Goal: Navigation & Orientation: Find specific page/section

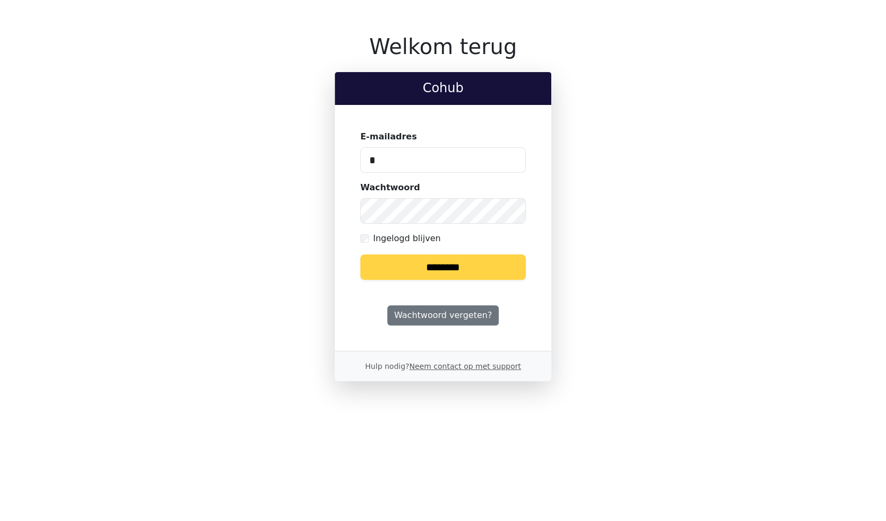
type input "**********"
click at [442, 269] on input "********" at bounding box center [442, 267] width 165 height 25
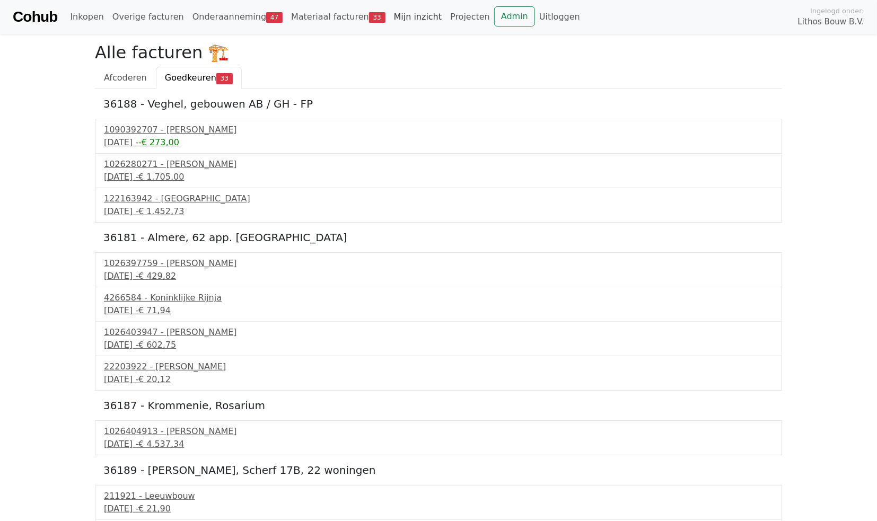
click at [397, 19] on link "Mijn inzicht" at bounding box center [418, 16] width 57 height 21
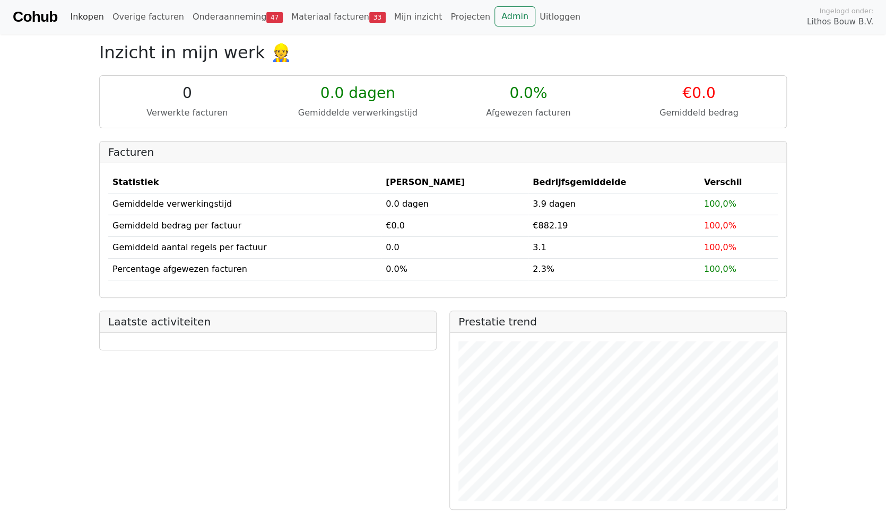
click at [82, 18] on link "Inkopen" at bounding box center [87, 16] width 42 height 21
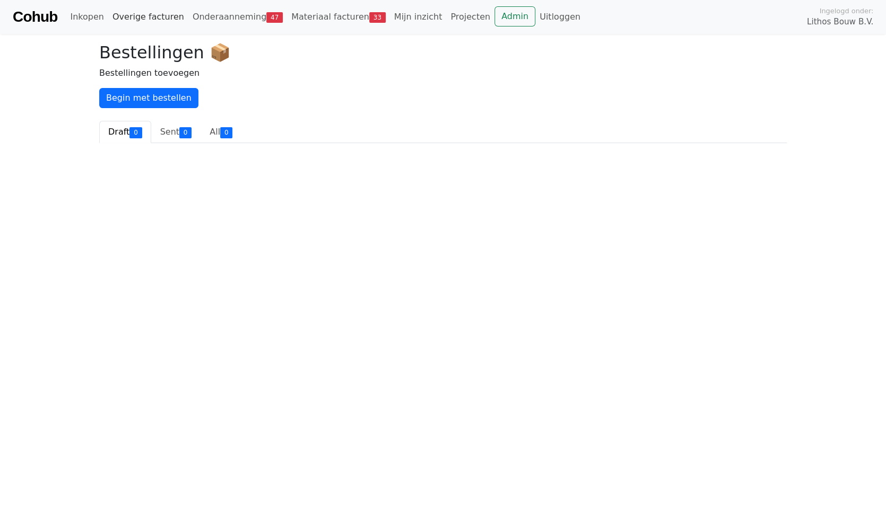
click at [150, 18] on link "Overige facturen" at bounding box center [148, 16] width 80 height 21
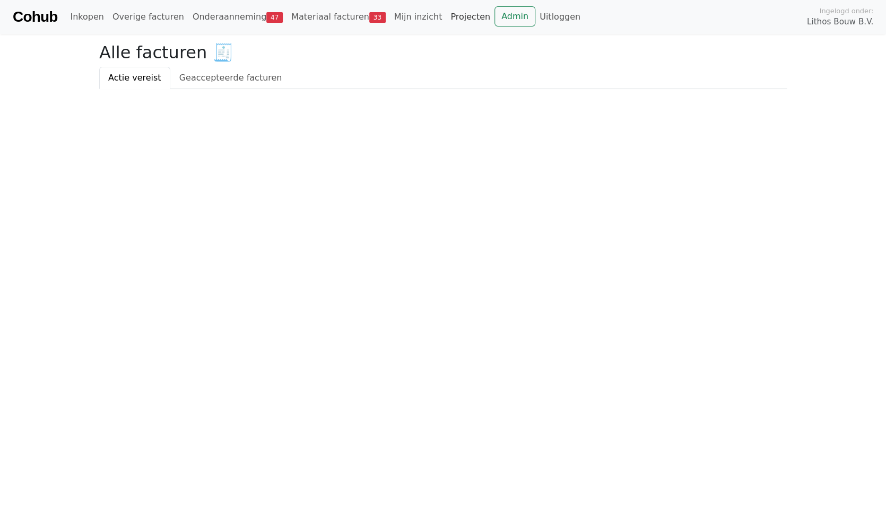
click at [446, 21] on link "Projecten" at bounding box center [470, 16] width 48 height 21
click at [85, 20] on link "Inkopen" at bounding box center [87, 16] width 42 height 21
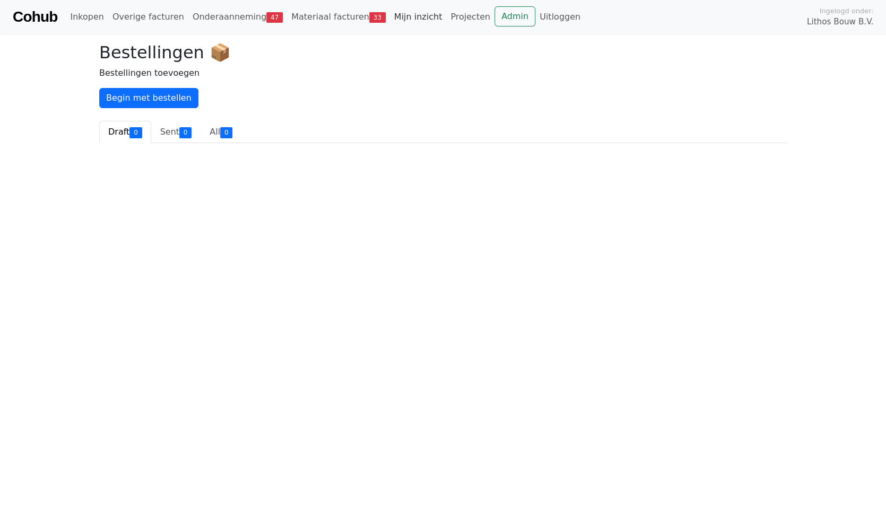
click at [390, 19] on link "Mijn inzicht" at bounding box center [418, 16] width 57 height 21
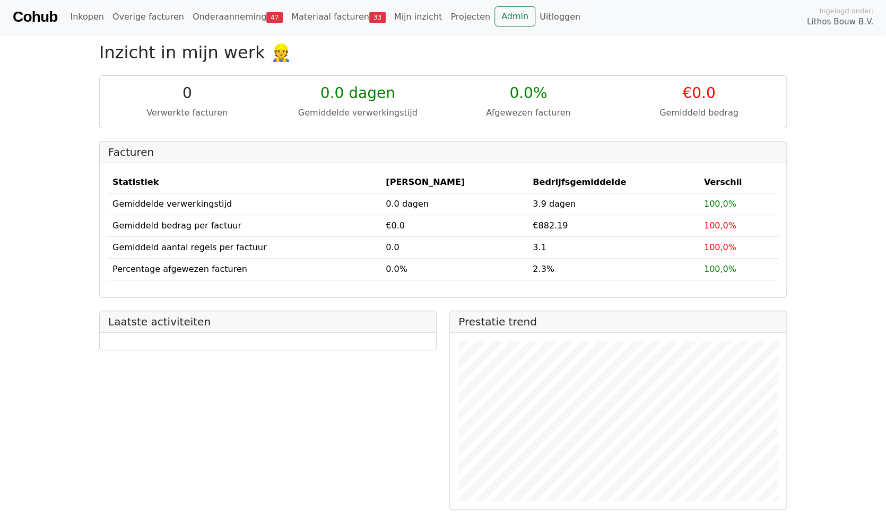
click at [47, 15] on link "Cohub" at bounding box center [35, 16] width 45 height 25
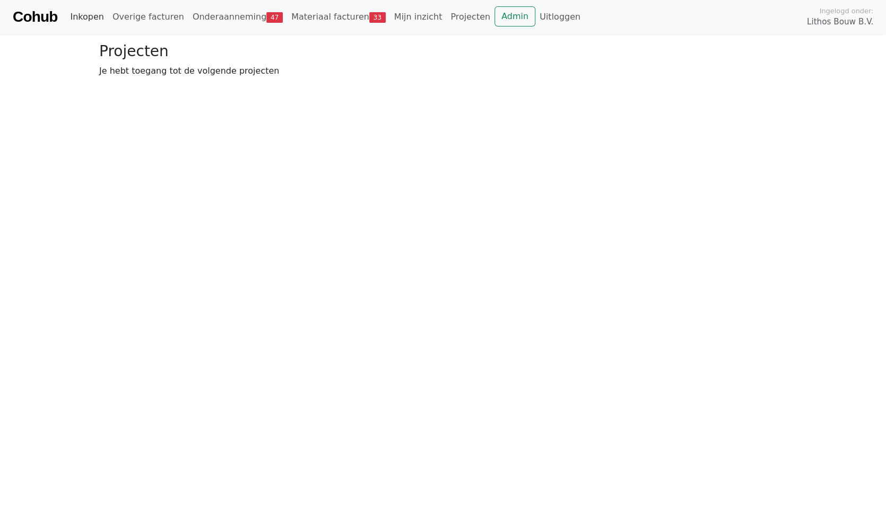
click at [89, 18] on link "Inkopen" at bounding box center [87, 16] width 42 height 21
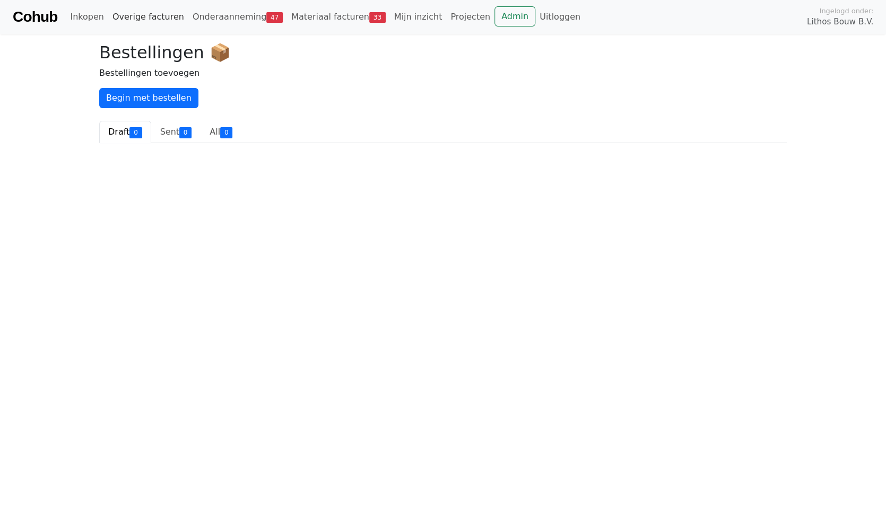
click at [122, 16] on link "Overige facturen" at bounding box center [148, 16] width 80 height 21
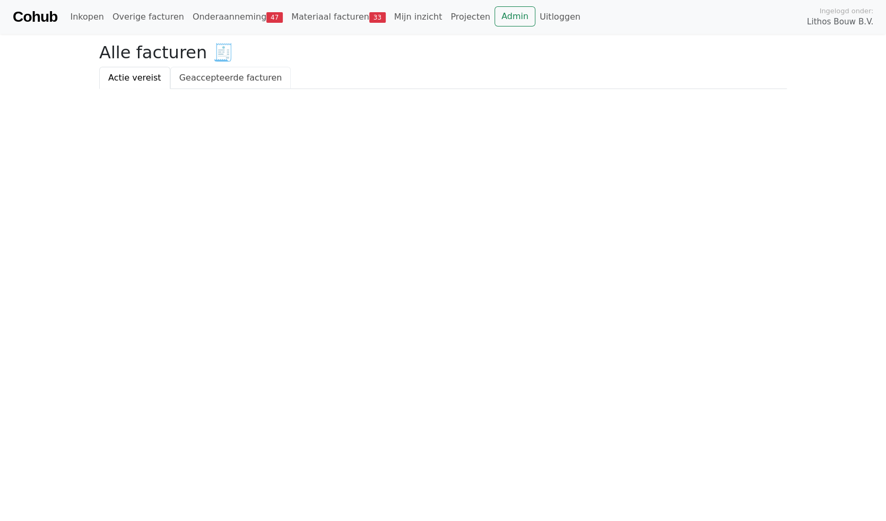
click at [185, 76] on link "Geaccepteerde facturen" at bounding box center [230, 78] width 121 height 22
click at [186, 78] on link "Geaccepteerde facturen" at bounding box center [230, 78] width 121 height 22
click at [147, 75] on link "Actie vereist" at bounding box center [134, 78] width 71 height 22
click at [446, 19] on link "Projecten" at bounding box center [470, 16] width 48 height 21
click at [42, 13] on link "Cohub" at bounding box center [35, 16] width 45 height 25
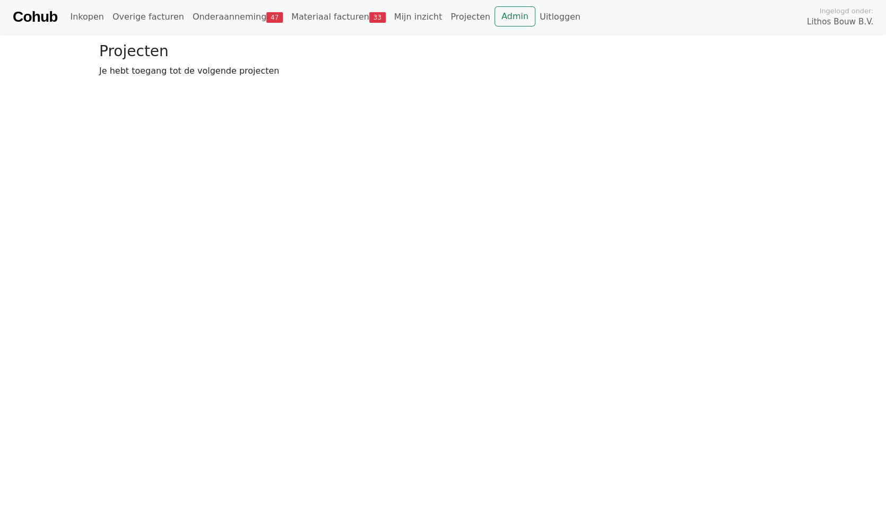
click at [41, 13] on link "Cohub" at bounding box center [35, 16] width 45 height 25
click at [84, 20] on link "Inkopen" at bounding box center [87, 16] width 42 height 21
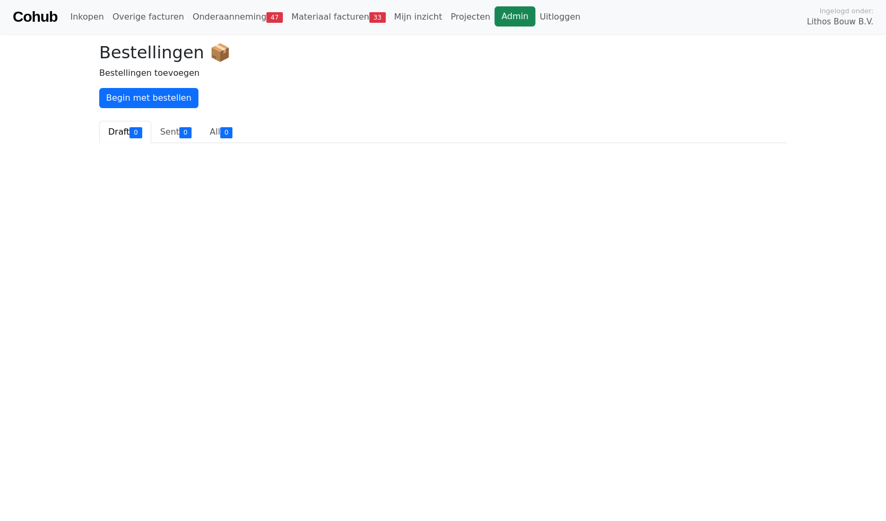
click at [494, 15] on link "Admin" at bounding box center [514, 16] width 41 height 20
